Goal: Task Accomplishment & Management: Complete application form

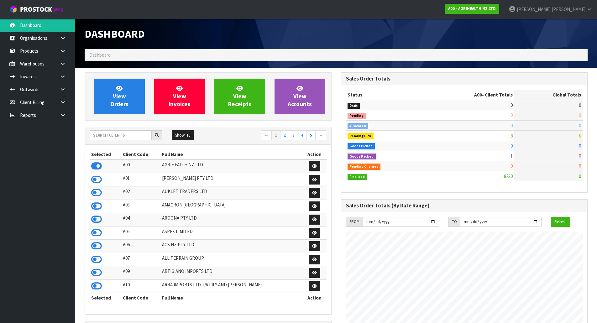
scroll to position [475, 256]
click at [122, 136] on input "text" at bounding box center [121, 135] width 62 height 10
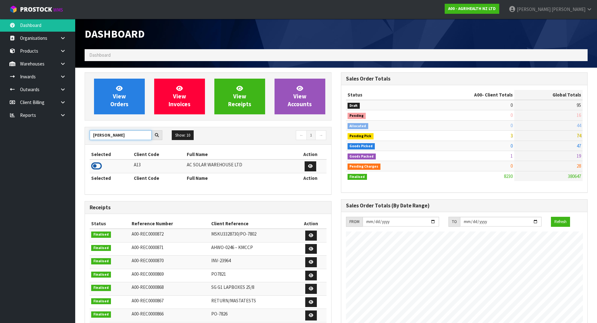
type input "[PERSON_NAME]"
click at [98, 165] on icon at bounding box center [96, 166] width 11 height 9
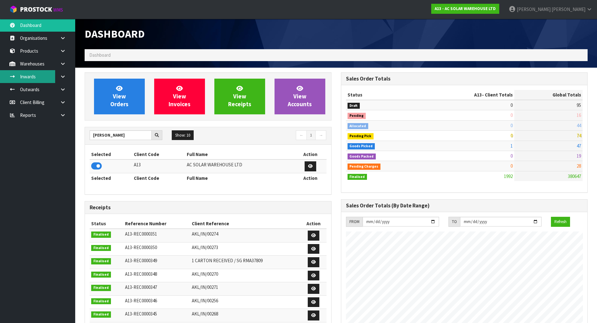
click at [27, 75] on link "Inwards" at bounding box center [37, 76] width 75 height 13
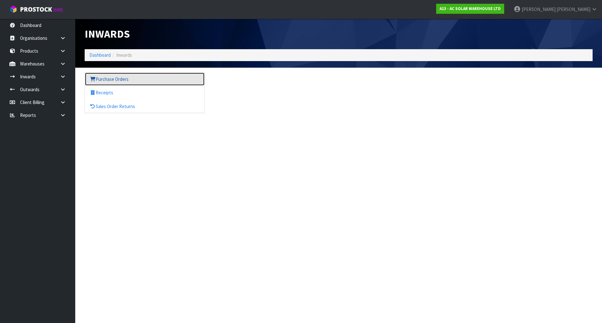
click at [134, 78] on link "Purchase Orders" at bounding box center [144, 79] width 119 height 13
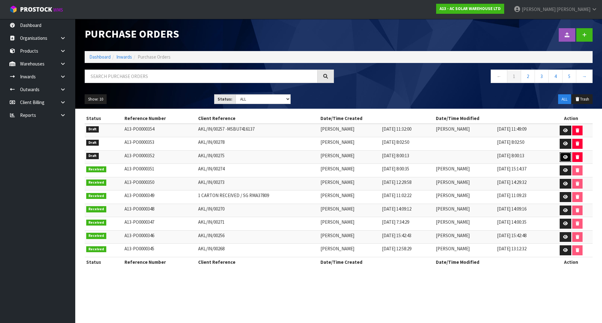
click at [564, 156] on icon at bounding box center [565, 157] width 5 height 4
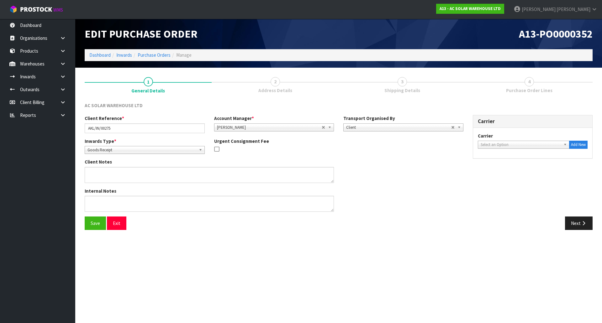
click at [392, 80] on link "3 Shipping Details" at bounding box center [402, 84] width 127 height 25
click at [571, 222] on button "Next" at bounding box center [579, 223] width 28 height 13
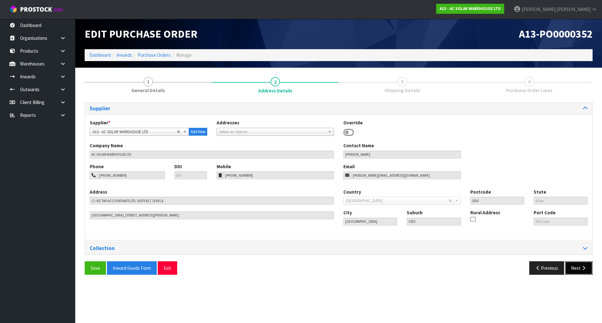
click at [579, 265] on button "Next" at bounding box center [579, 268] width 28 height 13
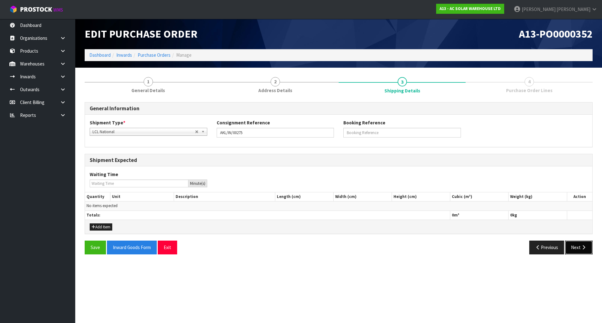
click at [589, 246] on button "Next" at bounding box center [579, 247] width 28 height 13
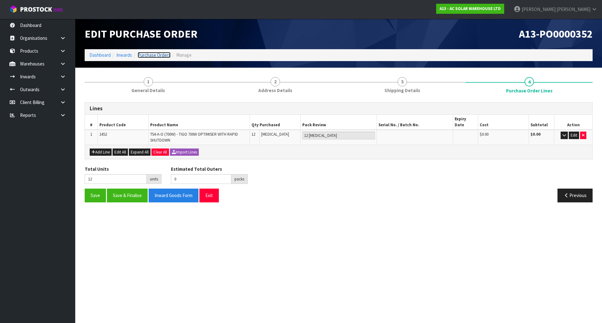
click at [145, 53] on link "Purchase Orders" at bounding box center [154, 55] width 33 height 6
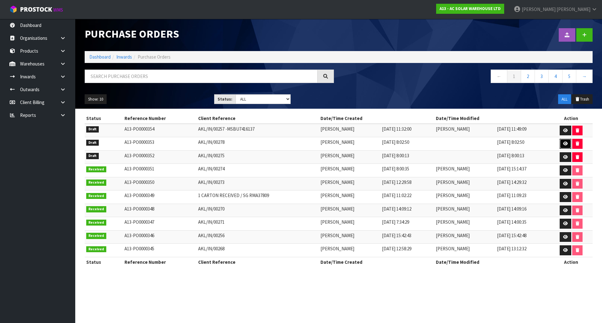
click at [567, 143] on icon at bounding box center [565, 144] width 5 height 4
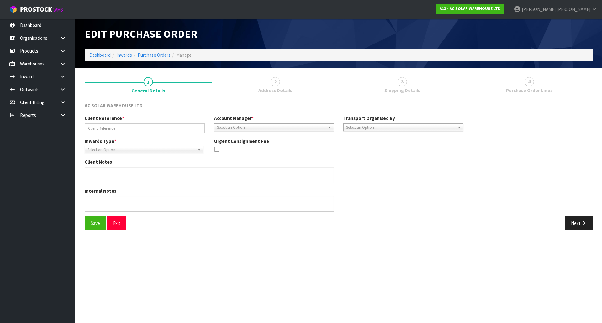
type input "AKL/IN/00278"
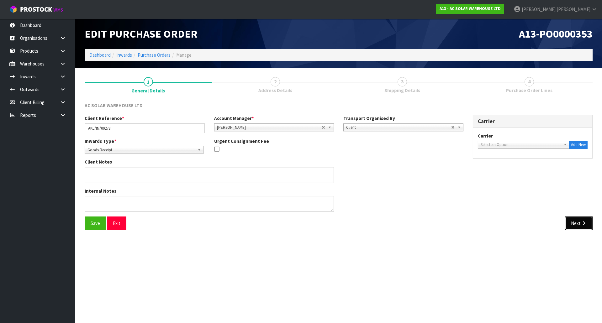
click at [580, 220] on button "Next" at bounding box center [579, 223] width 28 height 13
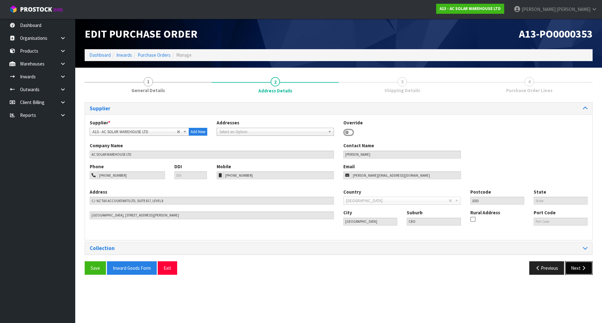
click at [575, 270] on button "Next" at bounding box center [579, 268] width 28 height 13
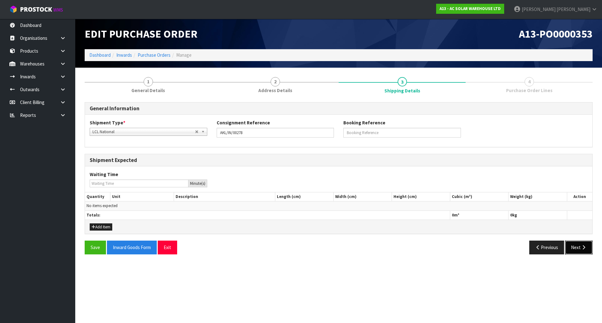
click at [576, 250] on button "Next" at bounding box center [579, 247] width 28 height 13
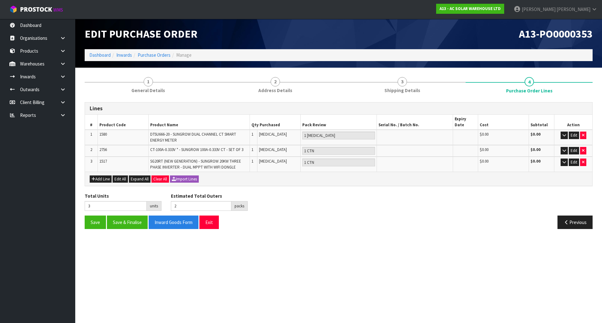
click at [145, 52] on li "Purchase Orders" at bounding box center [151, 55] width 39 height 7
click at [166, 57] on link "Purchase Orders" at bounding box center [154, 55] width 33 height 6
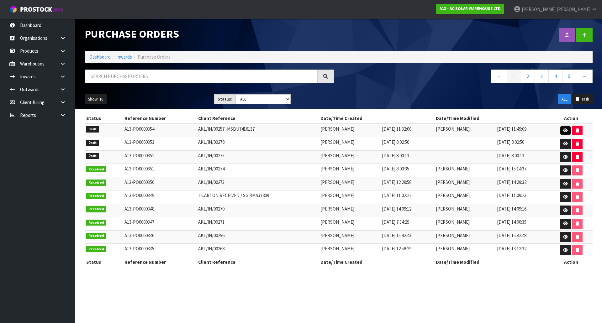
click at [564, 130] on icon at bounding box center [565, 131] width 5 height 4
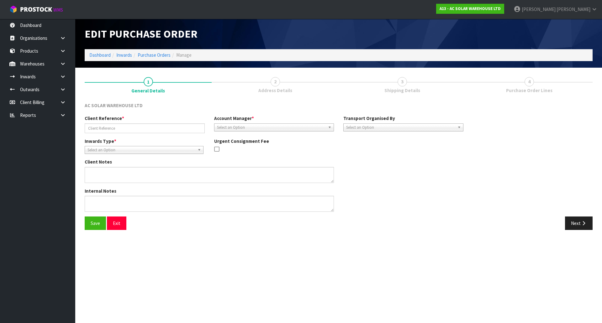
type input "AKL/IN/00257 -MSBU7416137"
type textarea "PLEASE BOOK THE CONNECTORS AS PER NUMBER OF CARTON QUANTITY. PRODUCT CODE CARTO…"
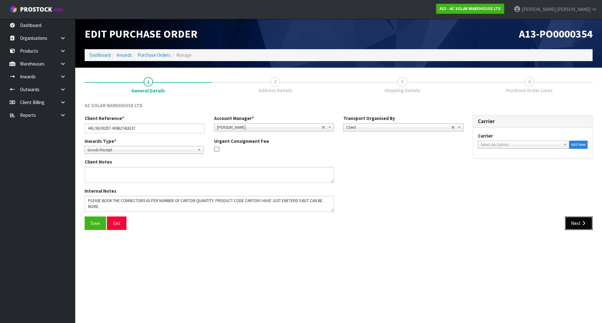
click at [579, 222] on button "Next" at bounding box center [579, 223] width 28 height 13
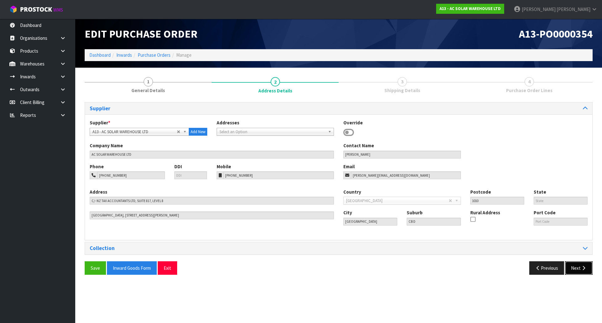
click at [576, 264] on button "Next" at bounding box center [579, 268] width 28 height 13
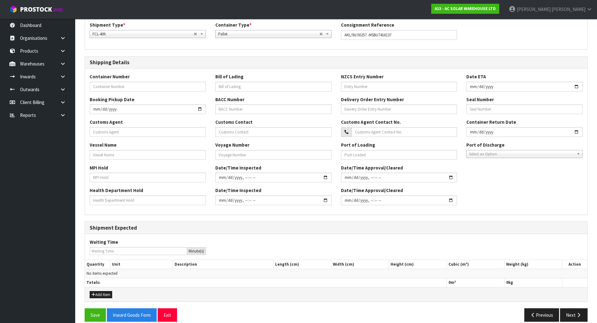
scroll to position [106, 0]
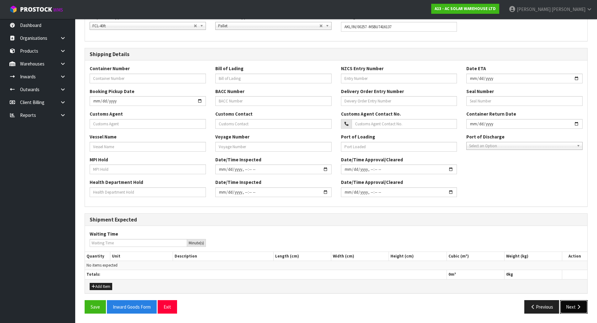
click at [575, 305] on button "Next" at bounding box center [574, 306] width 28 height 13
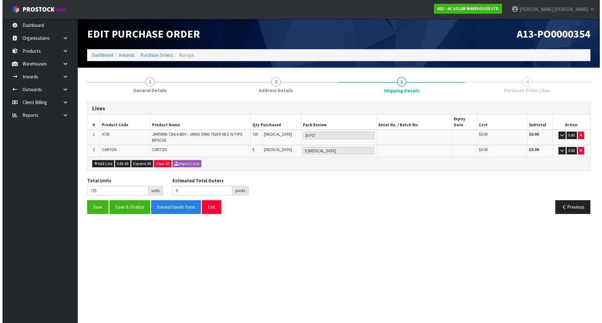
scroll to position [0, 0]
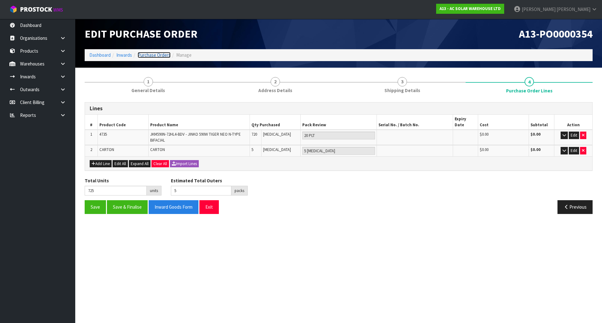
click at [163, 53] on link "Purchase Orders" at bounding box center [154, 55] width 33 height 6
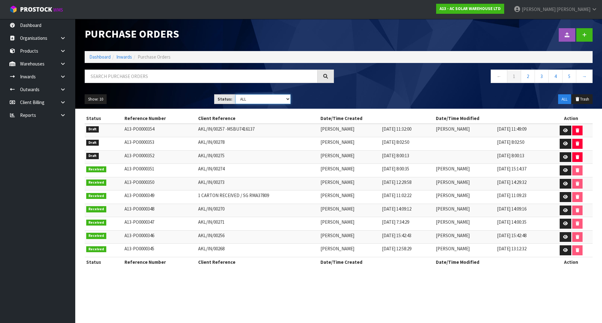
click at [279, 104] on select "Draft Pending Received Cancelled ALL" at bounding box center [264, 99] width 56 height 10
click at [236, 94] on select "Draft Pending Received Cancelled ALL" at bounding box center [264, 99] width 56 height 10
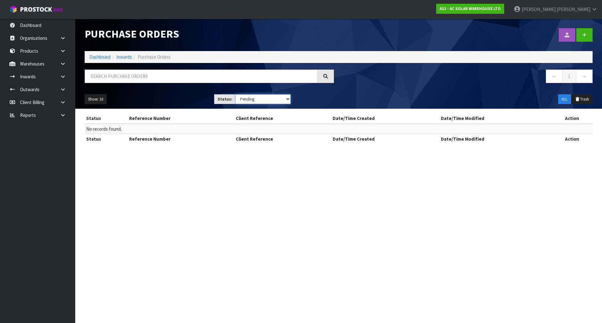
click at [268, 98] on select "Draft Pending Received Cancelled ALL" at bounding box center [264, 99] width 56 height 10
select select "string:0"
click at [236, 94] on select "Draft Pending Received Cancelled ALL" at bounding box center [264, 99] width 56 height 10
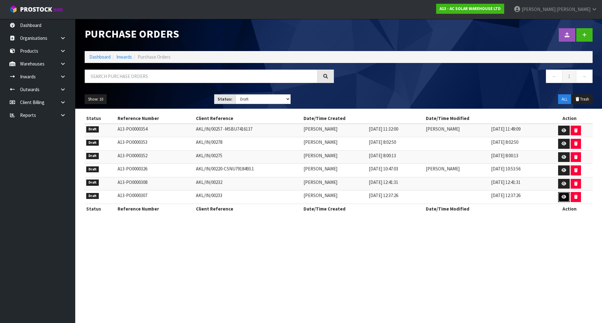
click at [563, 199] on icon at bounding box center [564, 197] width 5 height 4
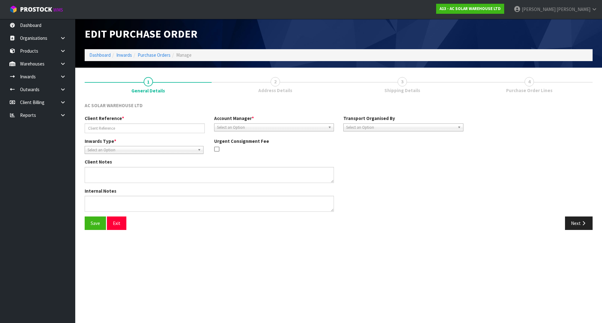
type input "AKL/IN/00233"
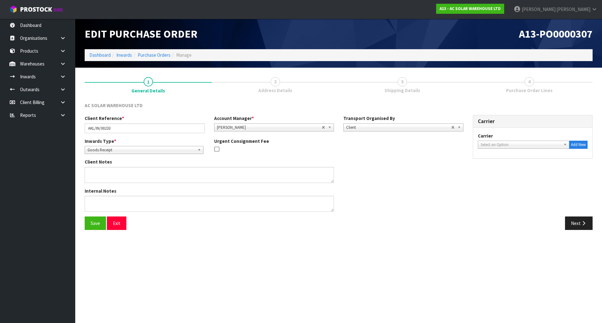
click at [419, 88] on span "Shipping Details" at bounding box center [403, 90] width 36 height 7
drag, startPoint x: 586, startPoint y: 236, endPoint x: 588, endPoint y: 225, distance: 11.1
click at [586, 234] on section "1 General Details 2 Address Details 3 Shipping Details 4 Purchase Order Lines A…" at bounding box center [338, 154] width 527 height 172
click at [588, 225] on button "Next" at bounding box center [579, 223] width 28 height 13
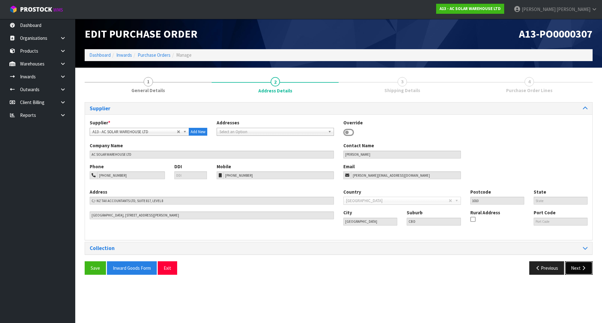
click at [577, 269] on button "Next" at bounding box center [579, 268] width 28 height 13
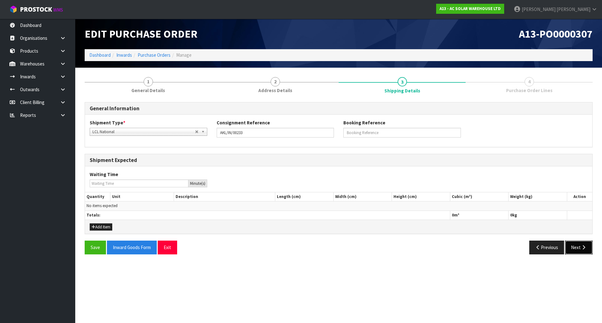
click at [582, 247] on icon "button" at bounding box center [584, 247] width 6 height 5
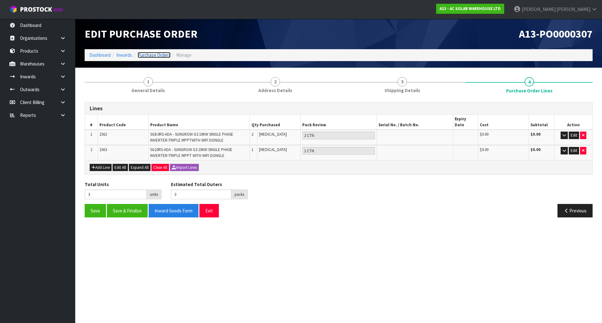
click at [146, 56] on link "Purchase Orders" at bounding box center [154, 55] width 33 height 6
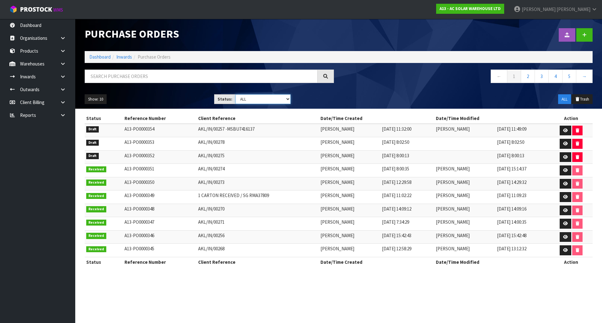
click at [260, 101] on select "Draft Pending Received Cancelled ALL" at bounding box center [264, 99] width 56 height 10
select select "string:0"
click at [236, 94] on select "Draft Pending Received Cancelled ALL" at bounding box center [264, 99] width 56 height 10
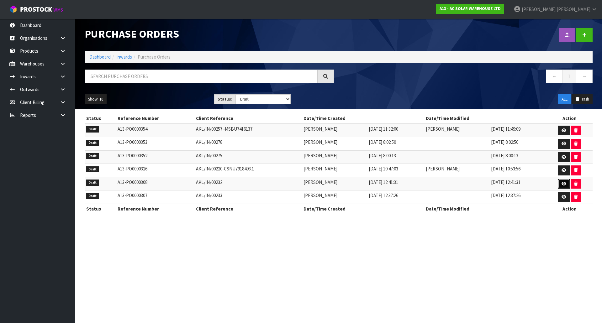
click at [565, 185] on icon at bounding box center [564, 184] width 5 height 4
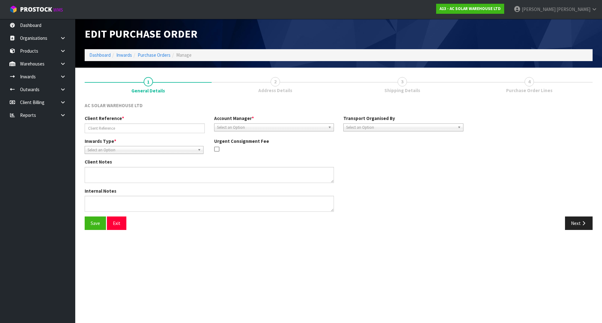
type input "AKL/IN/00232"
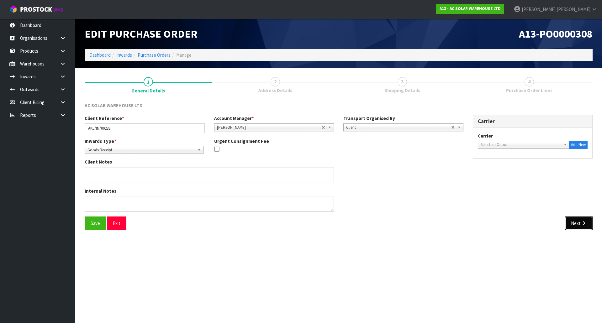
click at [569, 223] on button "Next" at bounding box center [579, 223] width 28 height 13
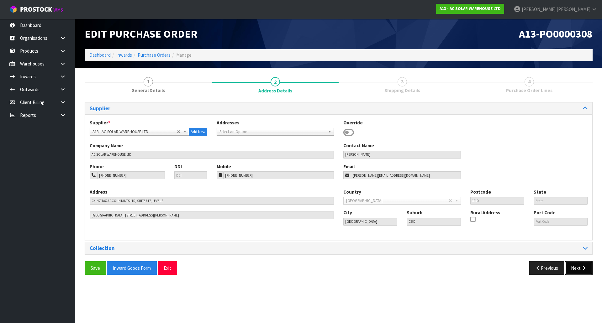
click at [577, 273] on button "Next" at bounding box center [579, 268] width 28 height 13
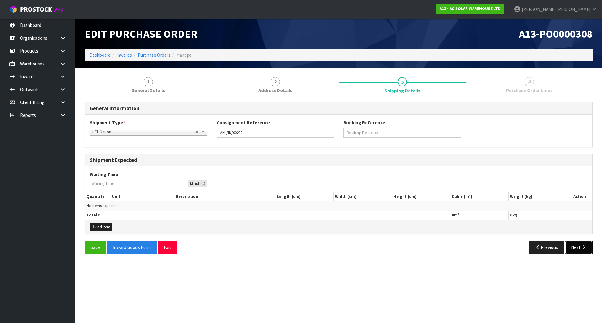
click at [581, 251] on button "Next" at bounding box center [579, 247] width 28 height 13
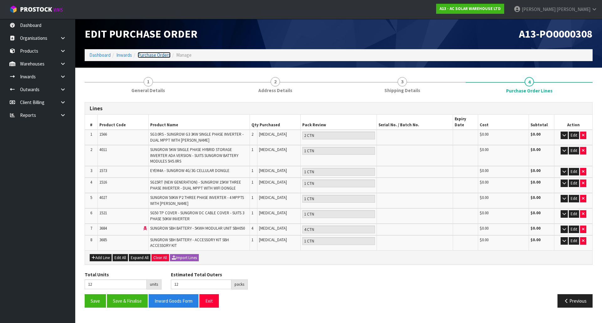
click at [150, 55] on link "Purchase Orders" at bounding box center [154, 55] width 33 height 6
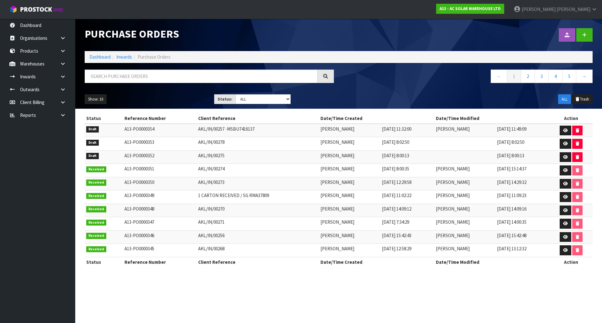
click at [235, 132] on td "AKL/IN/00257 -MSBU7416137" at bounding box center [258, 130] width 123 height 13
click at [565, 156] on icon at bounding box center [565, 157] width 5 height 4
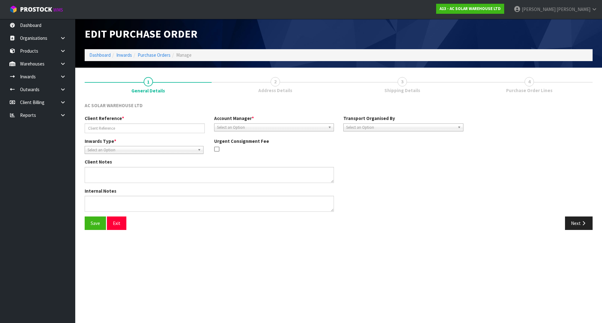
type input "AKL/IN/00275"
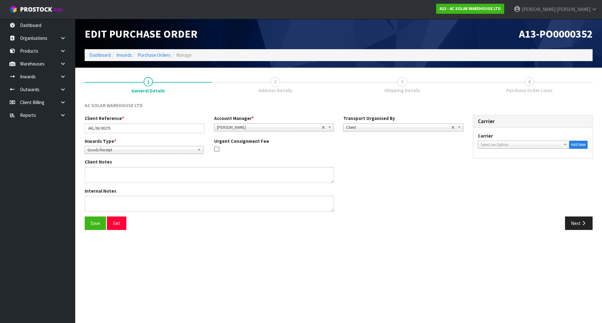
drag, startPoint x: 412, startPoint y: 87, endPoint x: 420, endPoint y: 90, distance: 9.3
click at [412, 86] on link "3 Shipping Details" at bounding box center [402, 84] width 127 height 25
click at [580, 222] on button "Next" at bounding box center [579, 223] width 28 height 13
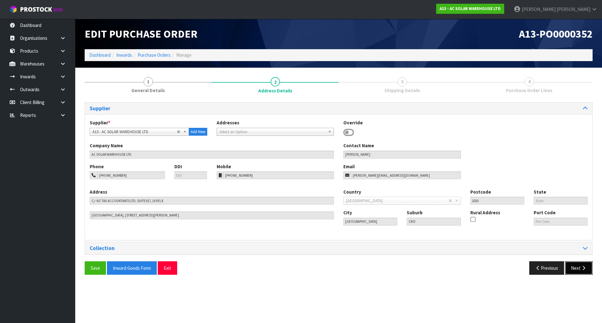
click at [574, 265] on button "Next" at bounding box center [579, 268] width 28 height 13
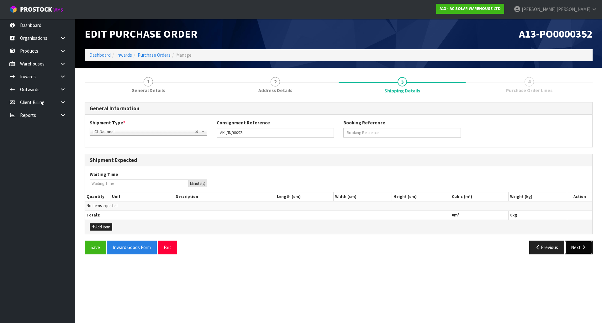
click at [580, 248] on button "Next" at bounding box center [579, 247] width 28 height 13
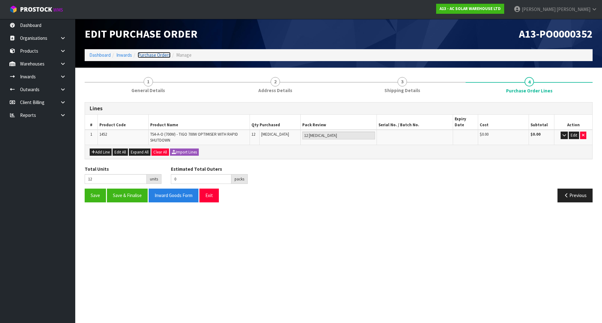
click at [158, 58] on link "Purchase Orders" at bounding box center [154, 55] width 33 height 6
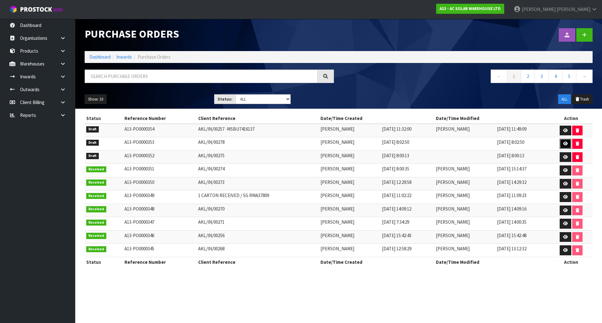
click at [566, 142] on icon at bounding box center [565, 144] width 5 height 4
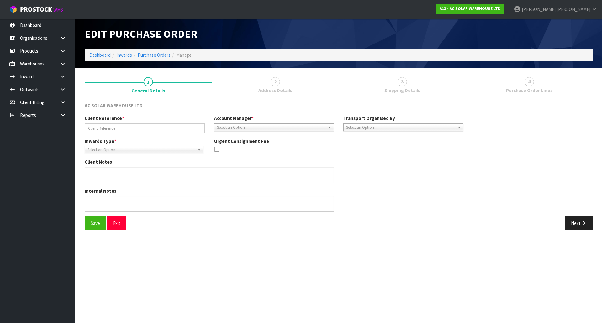
type input "AKL/IN/00278"
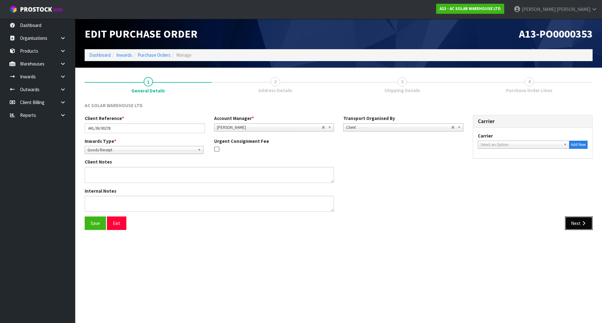
click at [582, 229] on button "Next" at bounding box center [579, 223] width 28 height 13
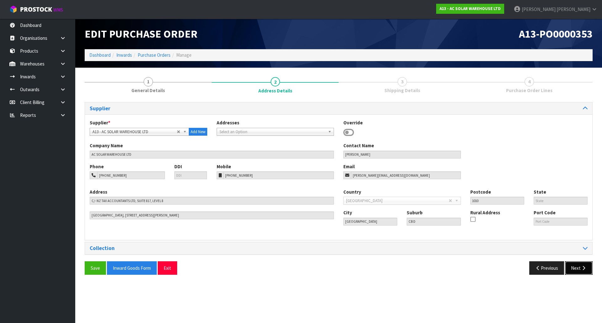
click at [579, 270] on button "Next" at bounding box center [579, 268] width 28 height 13
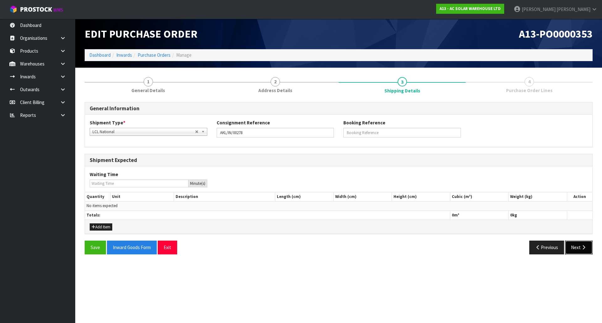
click at [578, 251] on button "Next" at bounding box center [579, 247] width 28 height 13
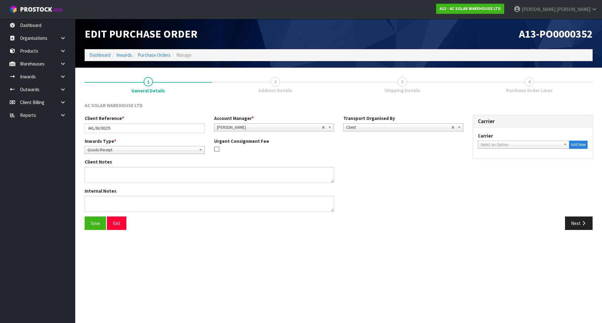
click at [429, 92] on link "3 Shipping Details" at bounding box center [402, 84] width 127 height 25
click at [592, 227] on button "Next" at bounding box center [579, 223] width 28 height 13
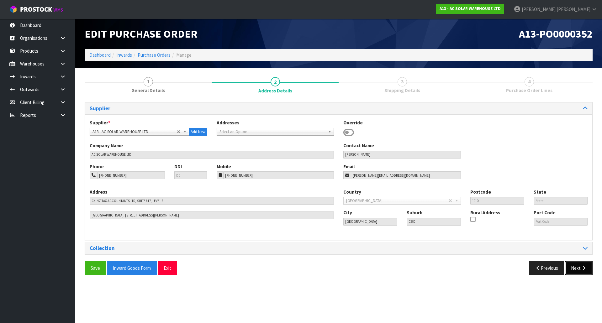
click at [574, 273] on button "Next" at bounding box center [579, 268] width 28 height 13
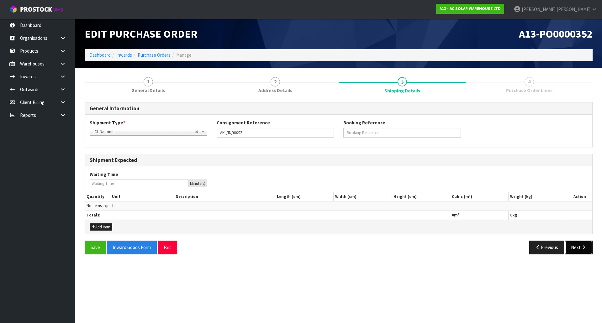
click at [578, 251] on button "Next" at bounding box center [579, 247] width 28 height 13
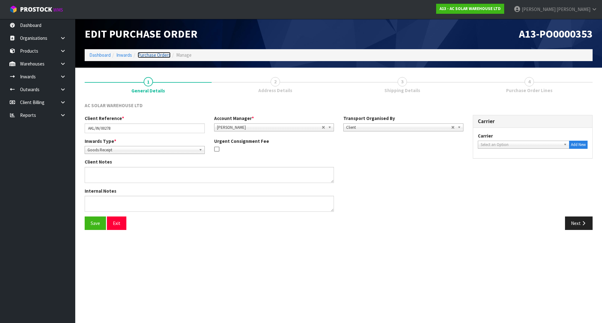
click at [151, 55] on link "Purchase Orders" at bounding box center [154, 55] width 33 height 6
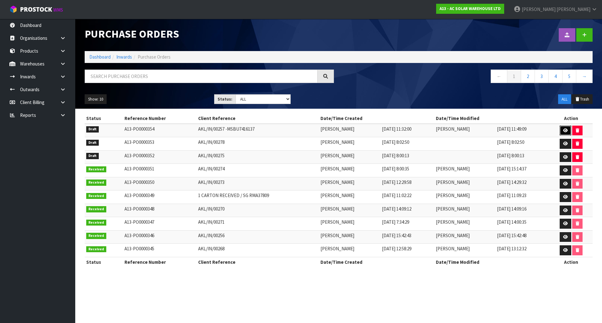
click at [566, 130] on icon at bounding box center [565, 131] width 5 height 4
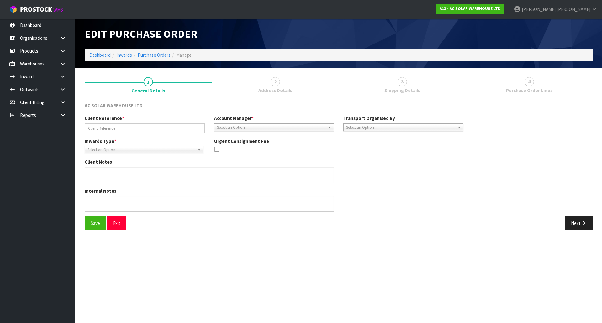
type input "AKL/IN/00257 -MSBU7416137"
type textarea "PLEASE BOOK THE CONNECTORS AS PER NUMBER OF CARTON QUANTITY. PRODUCT CODE CARTO…"
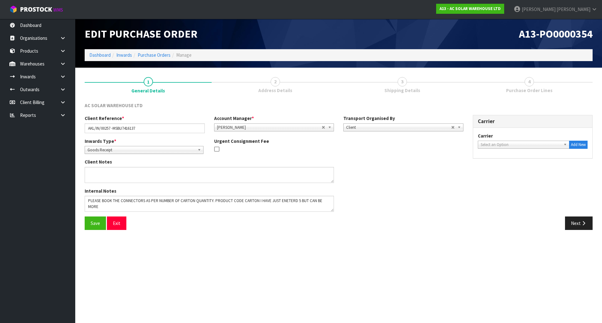
click at [507, 88] on link "4 Purchase Order Lines" at bounding box center [529, 84] width 127 height 25
click at [572, 226] on button "Next" at bounding box center [579, 223] width 28 height 13
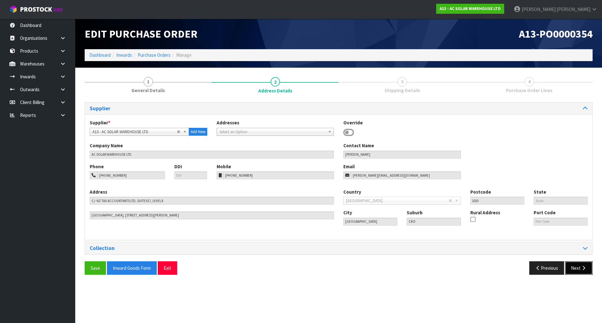
click at [577, 271] on button "Next" at bounding box center [579, 268] width 28 height 13
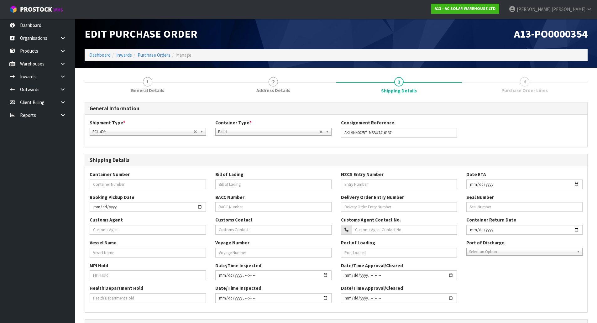
scroll to position [106, 0]
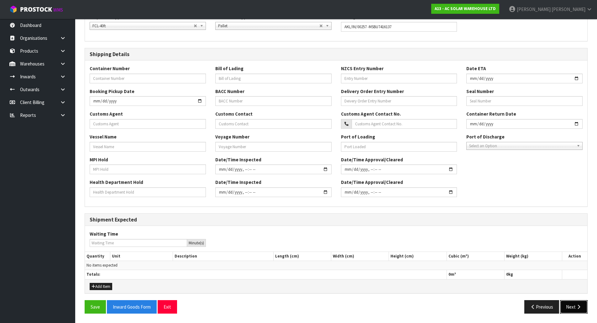
click at [575, 309] on button "Next" at bounding box center [574, 306] width 28 height 13
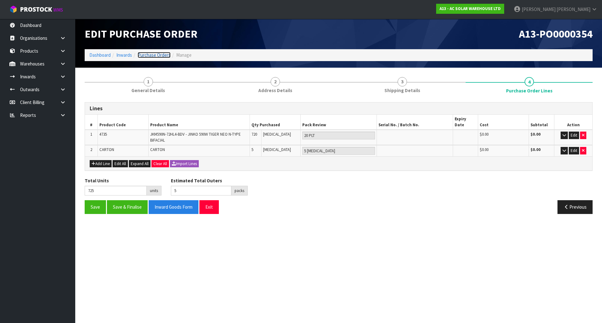
click at [149, 56] on link "Purchase Orders" at bounding box center [154, 55] width 33 height 6
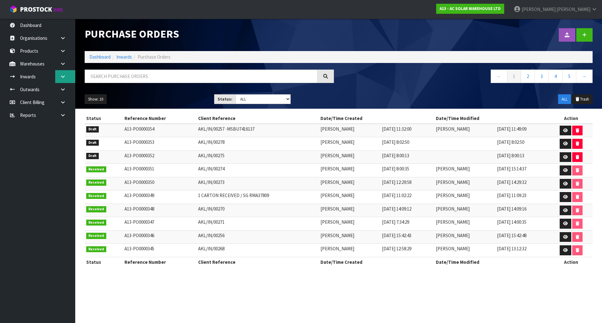
click at [60, 79] on link at bounding box center [65, 76] width 20 height 13
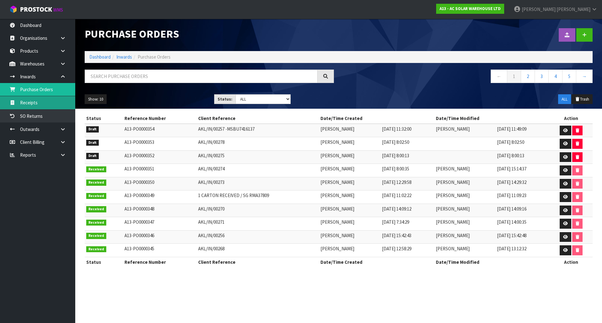
click at [50, 105] on link "Receipts" at bounding box center [37, 102] width 75 height 13
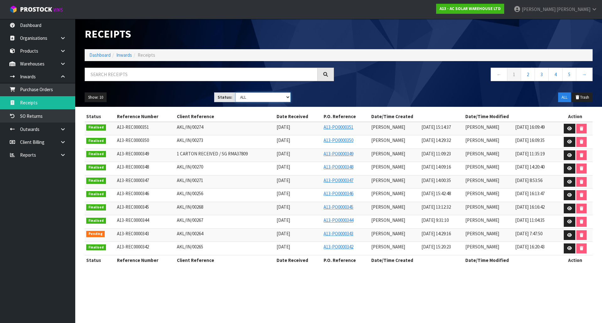
click at [252, 97] on select "Draft Pending Goods Checked Goods Putaway Pending Charges Finalised Cancelled A…" at bounding box center [264, 98] width 56 height 10
select select "string:1"
click at [236, 93] on select "Draft Pending Goods Checked Goods Putaway Pending Charges Finalised Cancelled A…" at bounding box center [264, 98] width 56 height 10
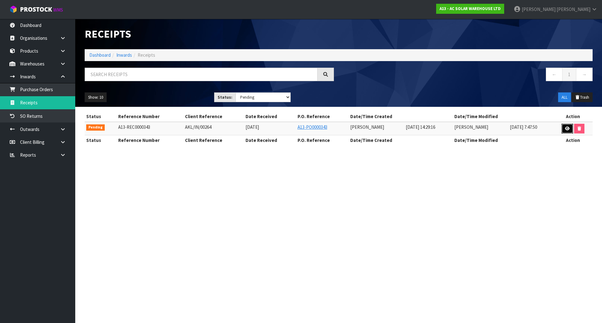
click at [562, 128] on link at bounding box center [568, 129] width 12 height 10
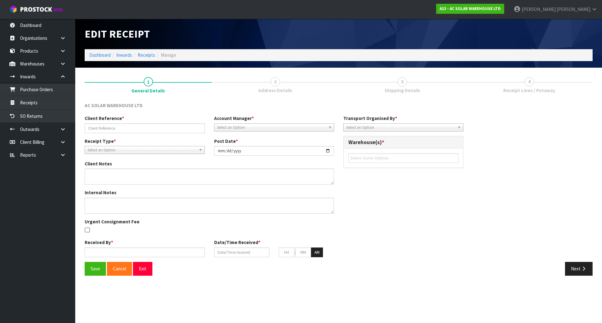
type input "AKL/IN/00264"
type input "[DATE]"
type input "[PERSON_NAME]"
type input "[DATE]"
type input "02"
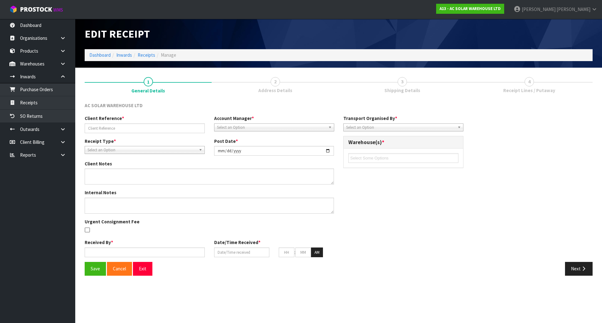
type input "29"
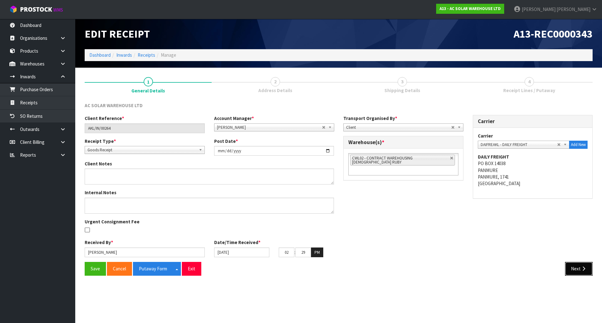
click at [578, 271] on button "Next" at bounding box center [579, 268] width 28 height 13
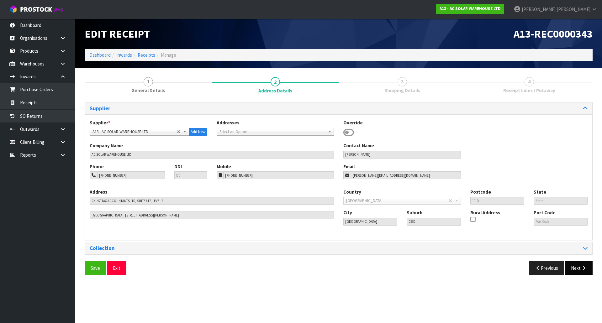
click at [582, 275] on div "Save Exit Previous Next" at bounding box center [339, 271] width 518 height 18
click at [582, 267] on icon "button" at bounding box center [584, 268] width 6 height 5
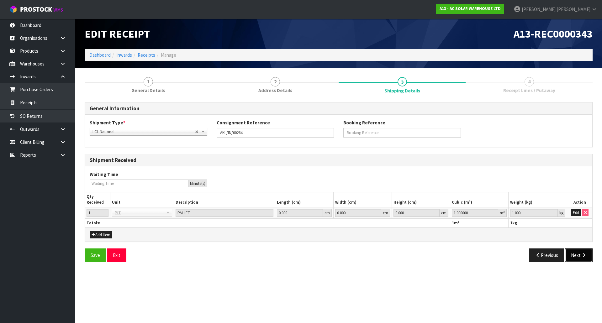
click at [582, 258] on icon "button" at bounding box center [584, 255] width 6 height 5
